Goal: Task Accomplishment & Management: Complete application form

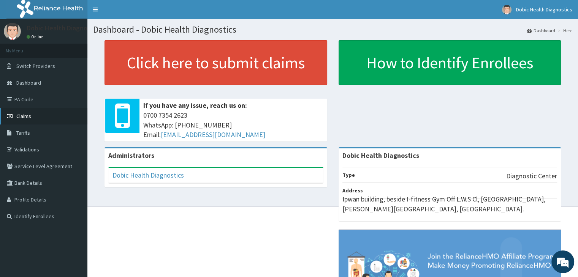
click at [40, 113] on link "Claims" at bounding box center [43, 116] width 87 height 17
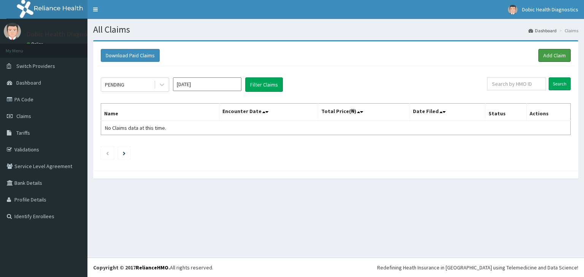
click at [557, 53] on link "Add Claim" at bounding box center [554, 55] width 32 height 13
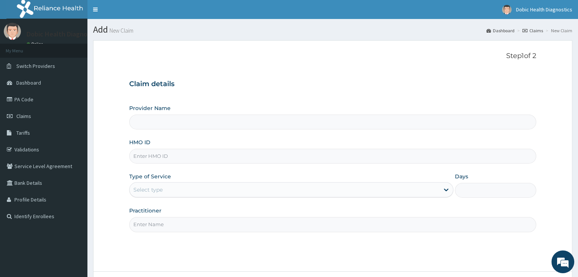
type input "Dobic Health Diagnostics"
drag, startPoint x: 0, startPoint y: 0, endPoint x: 181, endPoint y: 159, distance: 241.3
click at [181, 159] on div "Provider Name Dobic Health Diagnostics HMO ID Type of Service Select type Days …" at bounding box center [332, 168] width 407 height 128
click at [181, 159] on input "HMO ID" at bounding box center [332, 156] width 407 height 15
paste input "APN/10011/A"
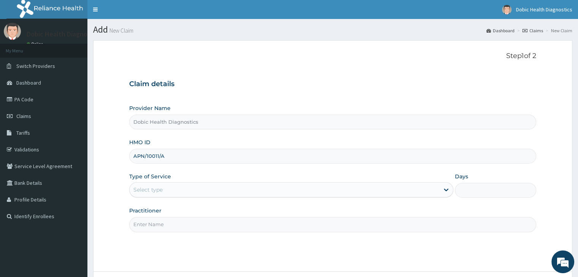
type input "APN/10011/A"
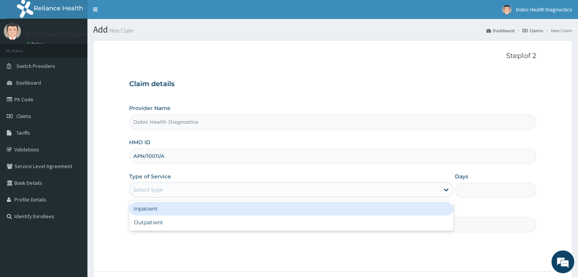
click at [167, 185] on div "Select type" at bounding box center [285, 190] width 310 height 12
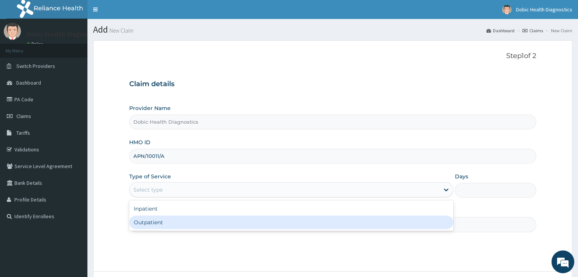
click at [170, 221] on div "Outpatient" at bounding box center [291, 223] width 324 height 14
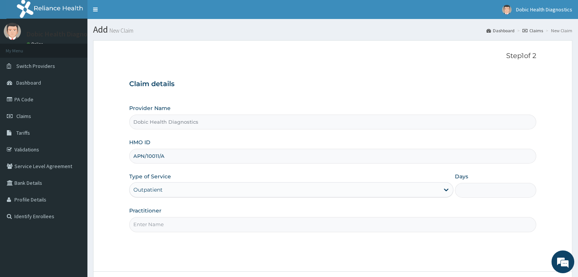
type input "1"
click at [218, 222] on input "Practitioner" at bounding box center [332, 224] width 407 height 15
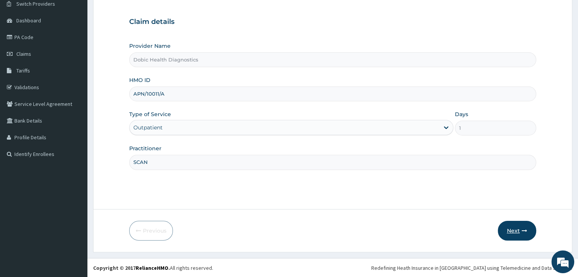
type input "SCAN"
click at [526, 228] on icon "button" at bounding box center [524, 230] width 5 height 5
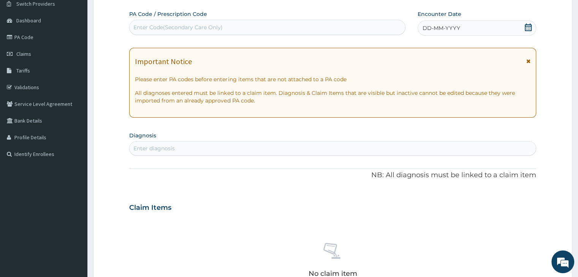
click at [211, 28] on div "Enter Code(Secondary Care Only)" at bounding box center [177, 28] width 89 height 8
paste input "PA/9B30B9"
type input "PA/9B30B9"
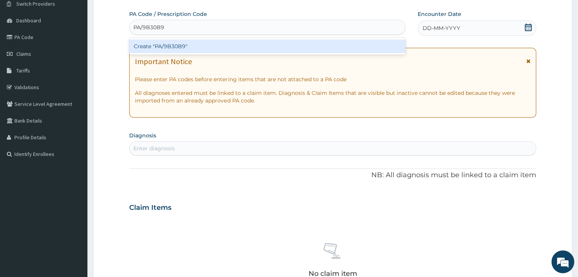
click at [180, 44] on div "Create "PA/9B30B9"" at bounding box center [267, 47] width 276 height 14
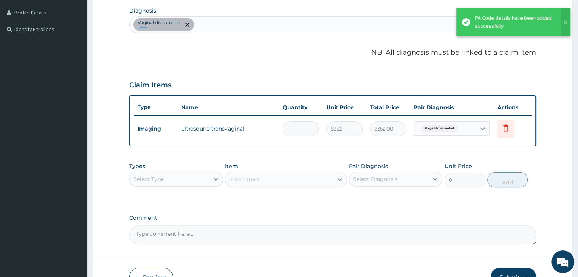
scroll to position [233, 0]
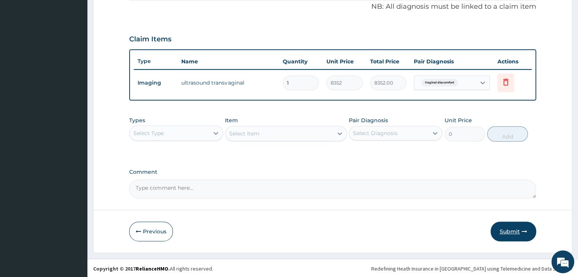
click at [505, 226] on button "Submit" at bounding box center [514, 232] width 46 height 20
